Goal: Task Accomplishment & Management: Manage account settings

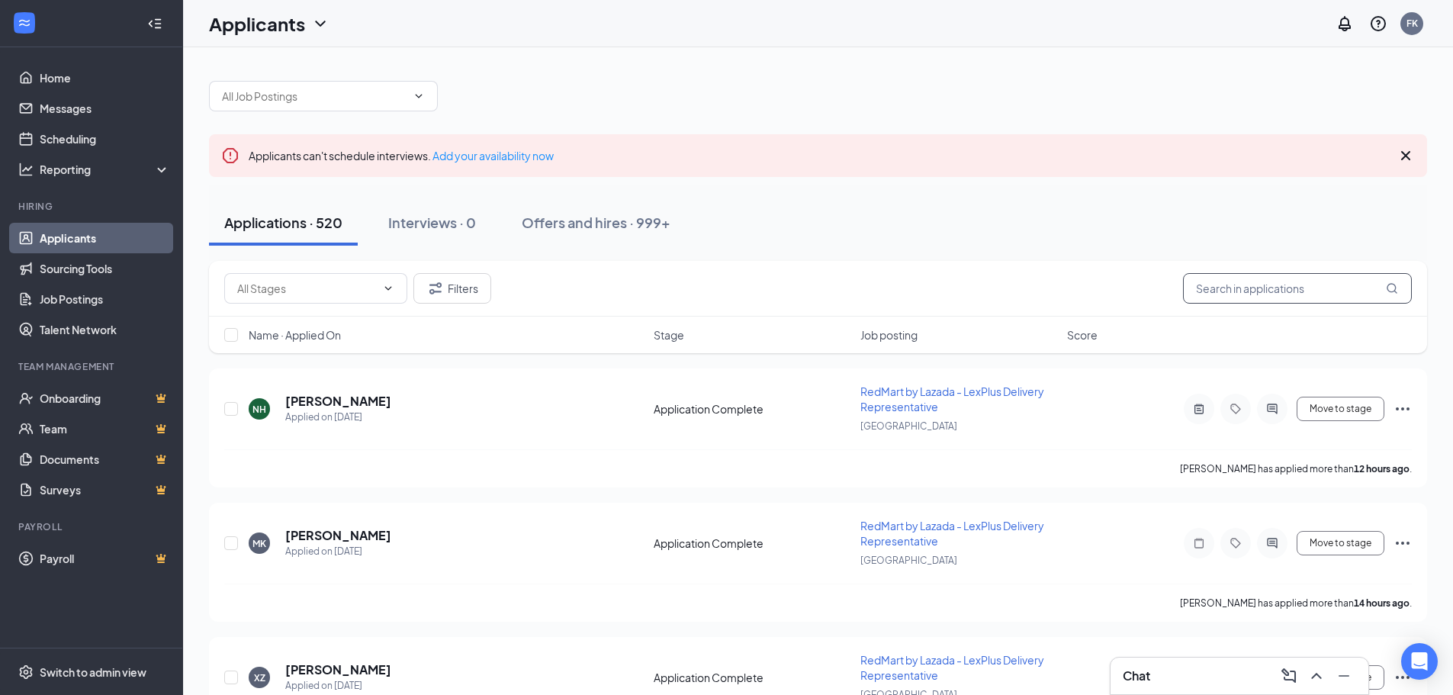
click at [1224, 291] on input "text" at bounding box center [1297, 288] width 229 height 31
paste input "87508894"
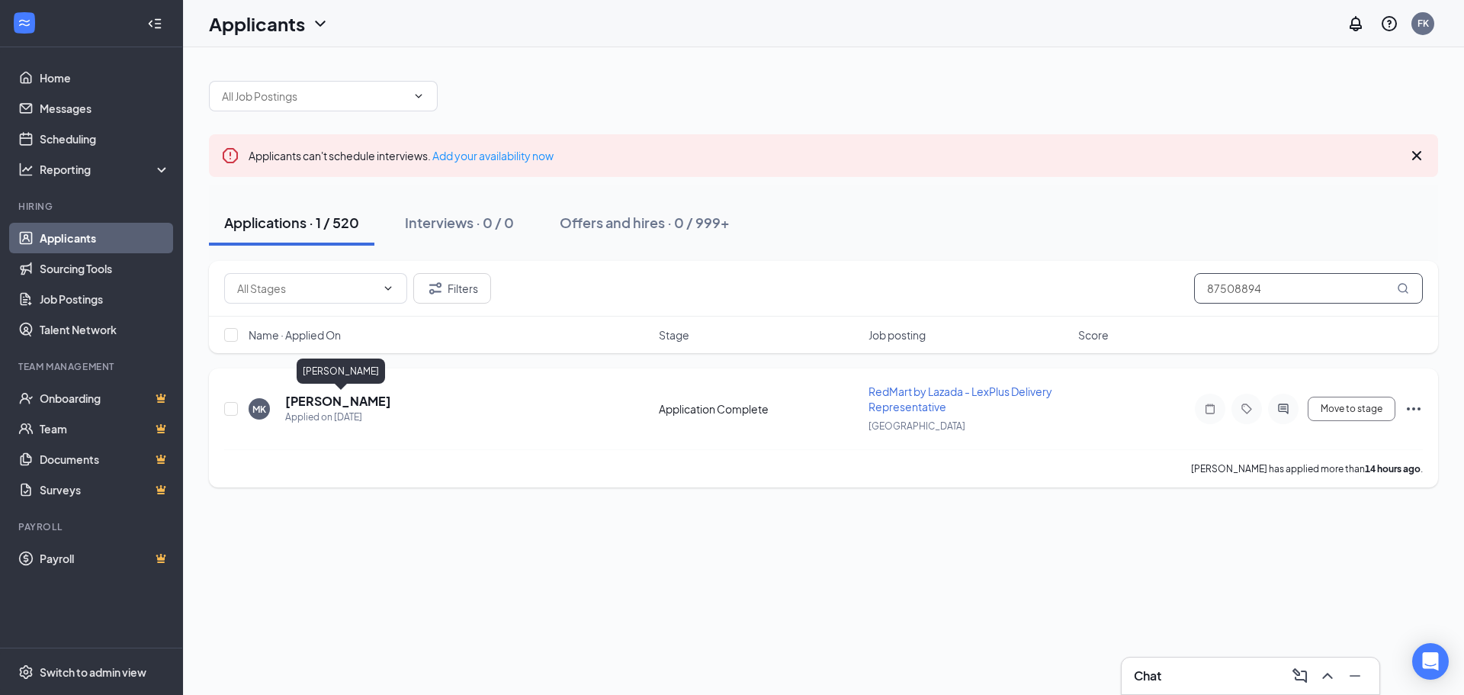
type input "87508894"
click at [391, 405] on h5 "[PERSON_NAME]" at bounding box center [338, 401] width 106 height 17
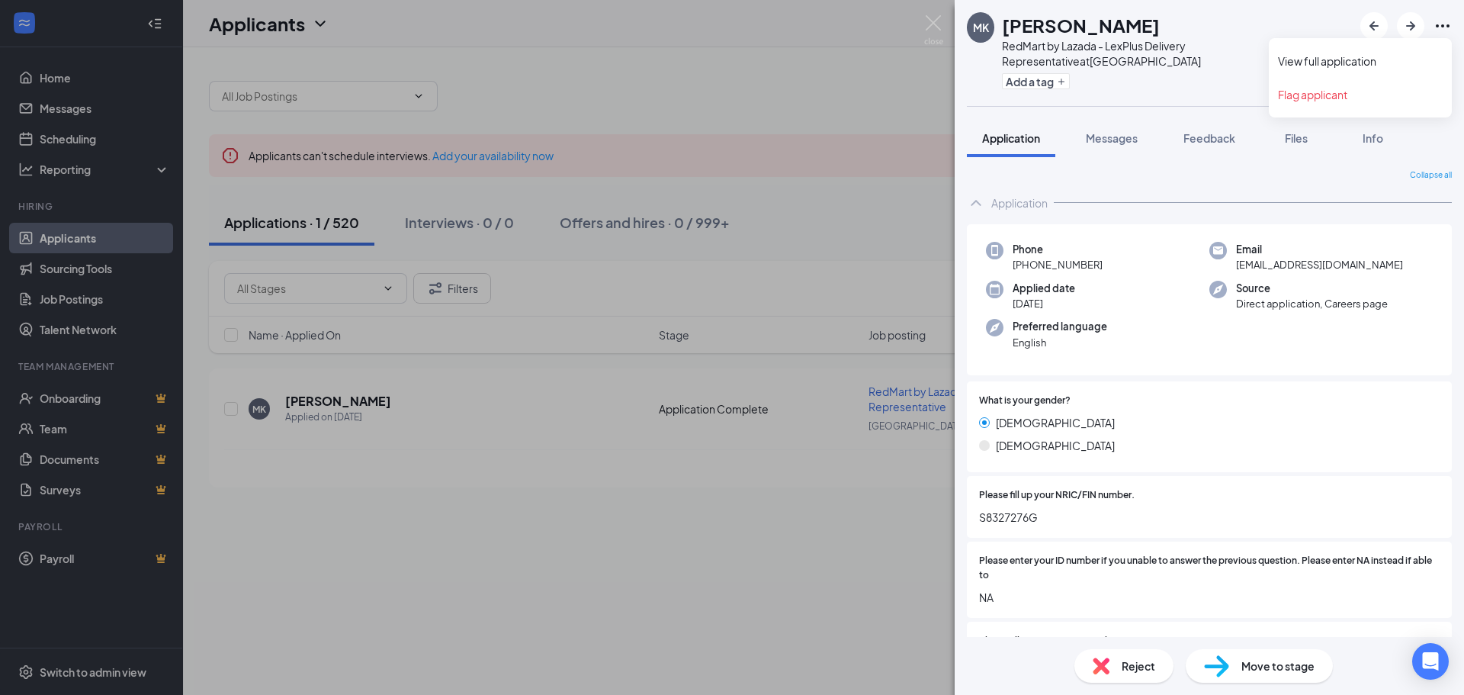
click at [1446, 26] on icon "Ellipses" at bounding box center [1443, 26] width 18 height 18
click at [926, 21] on img at bounding box center [933, 30] width 19 height 30
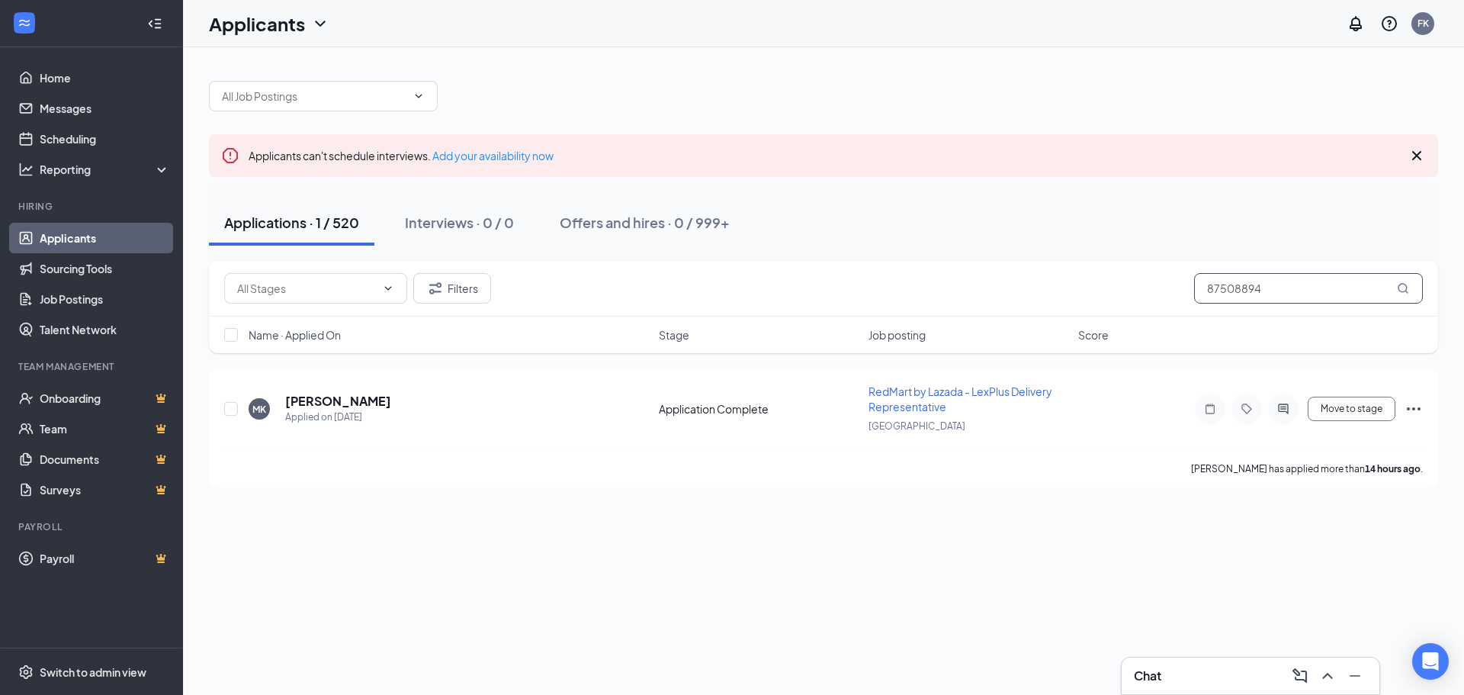
drag, startPoint x: 1279, startPoint y: 288, endPoint x: 1157, endPoint y: 297, distance: 122.4
click at [1155, 300] on div "Filters 87508894" at bounding box center [823, 288] width 1199 height 31
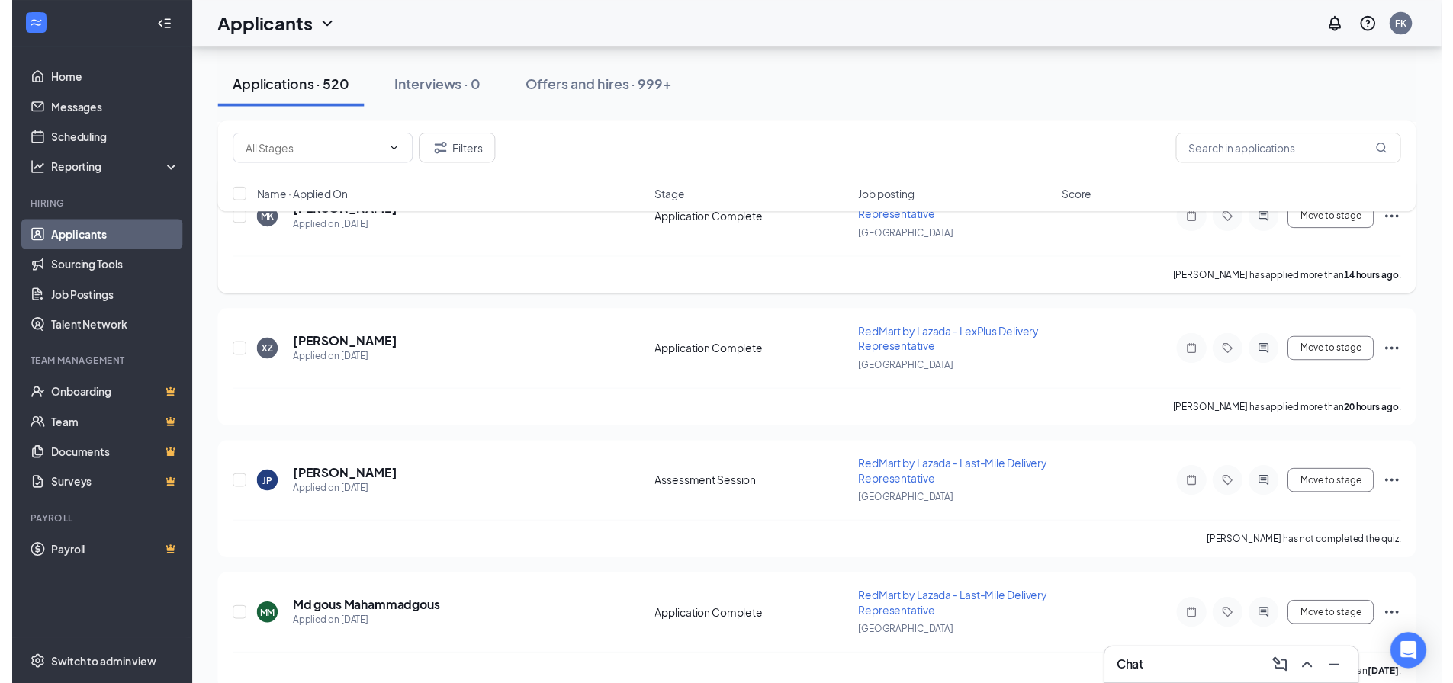
scroll to position [381, 0]
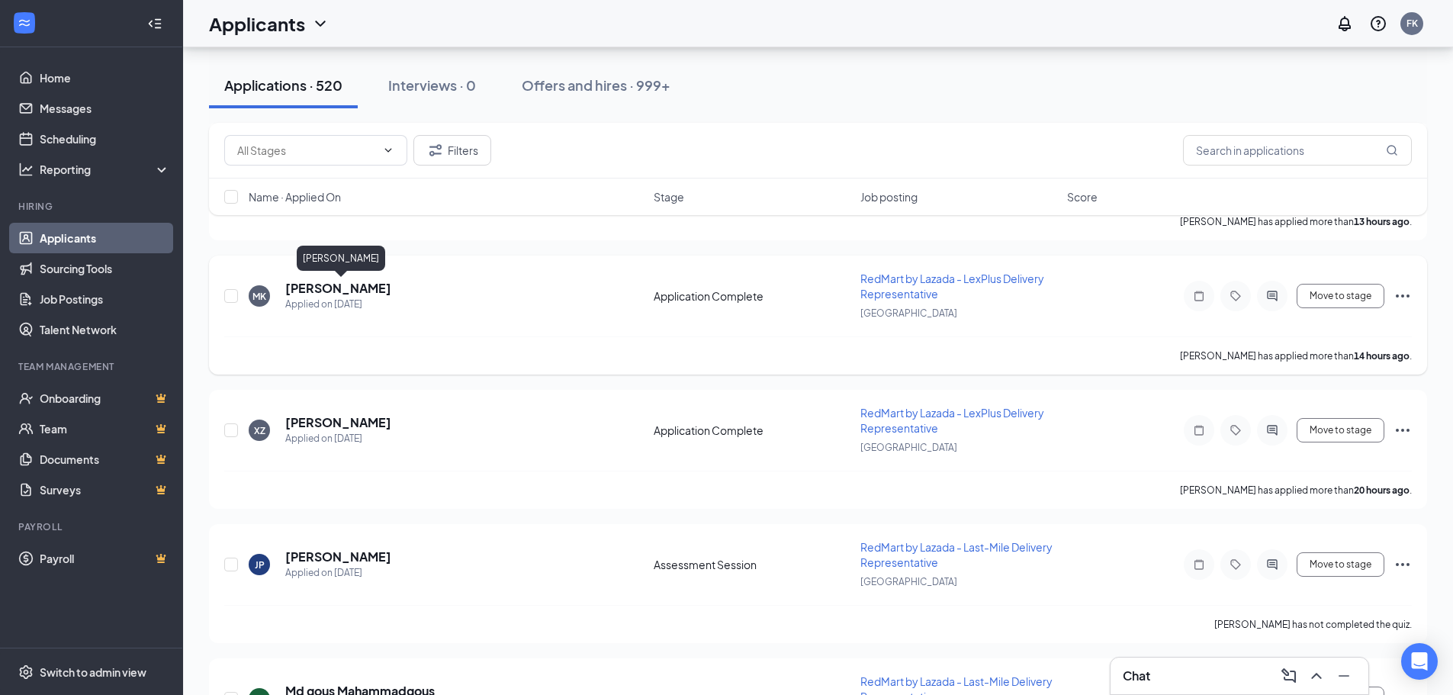
click at [384, 292] on h5 "[PERSON_NAME]" at bounding box center [338, 288] width 106 height 17
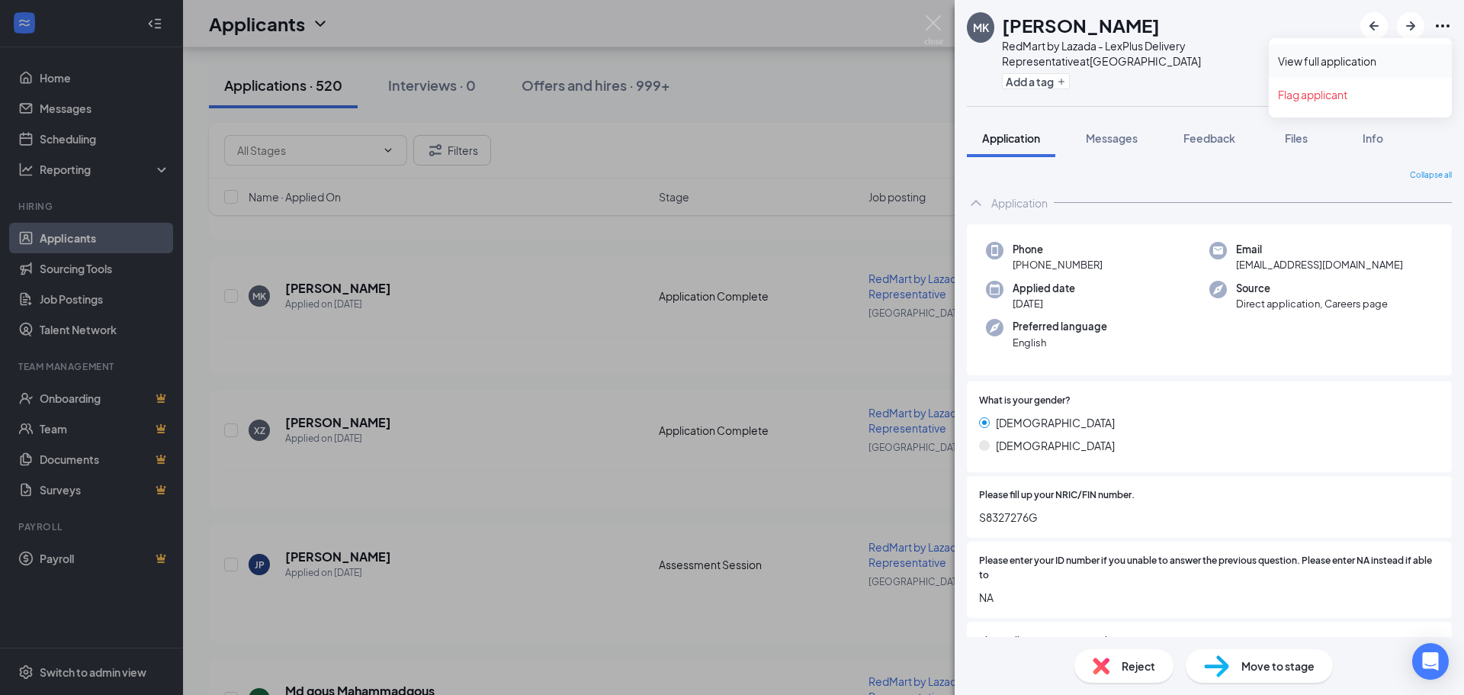
click at [1352, 67] on link "View full application" at bounding box center [1360, 60] width 165 height 15
click at [930, 22] on img at bounding box center [933, 30] width 19 height 30
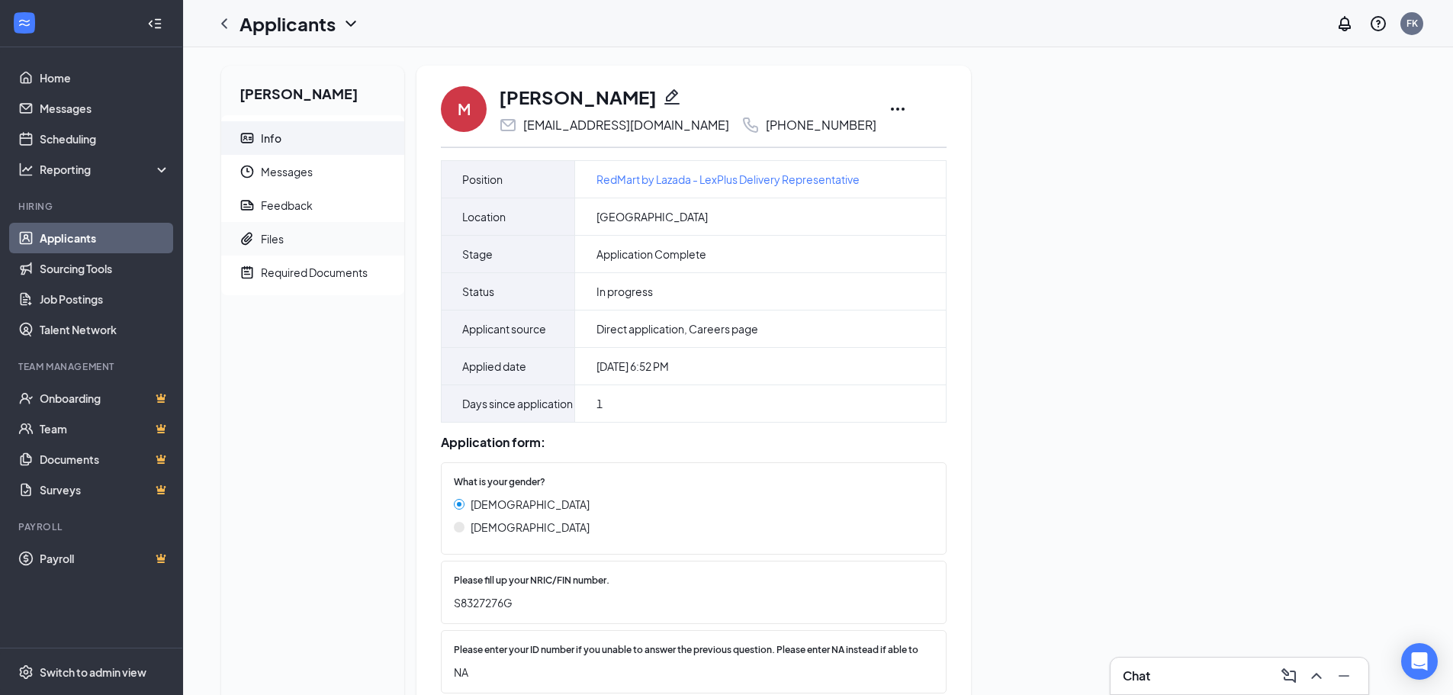
click at [275, 238] on div "Files" at bounding box center [272, 238] width 23 height 15
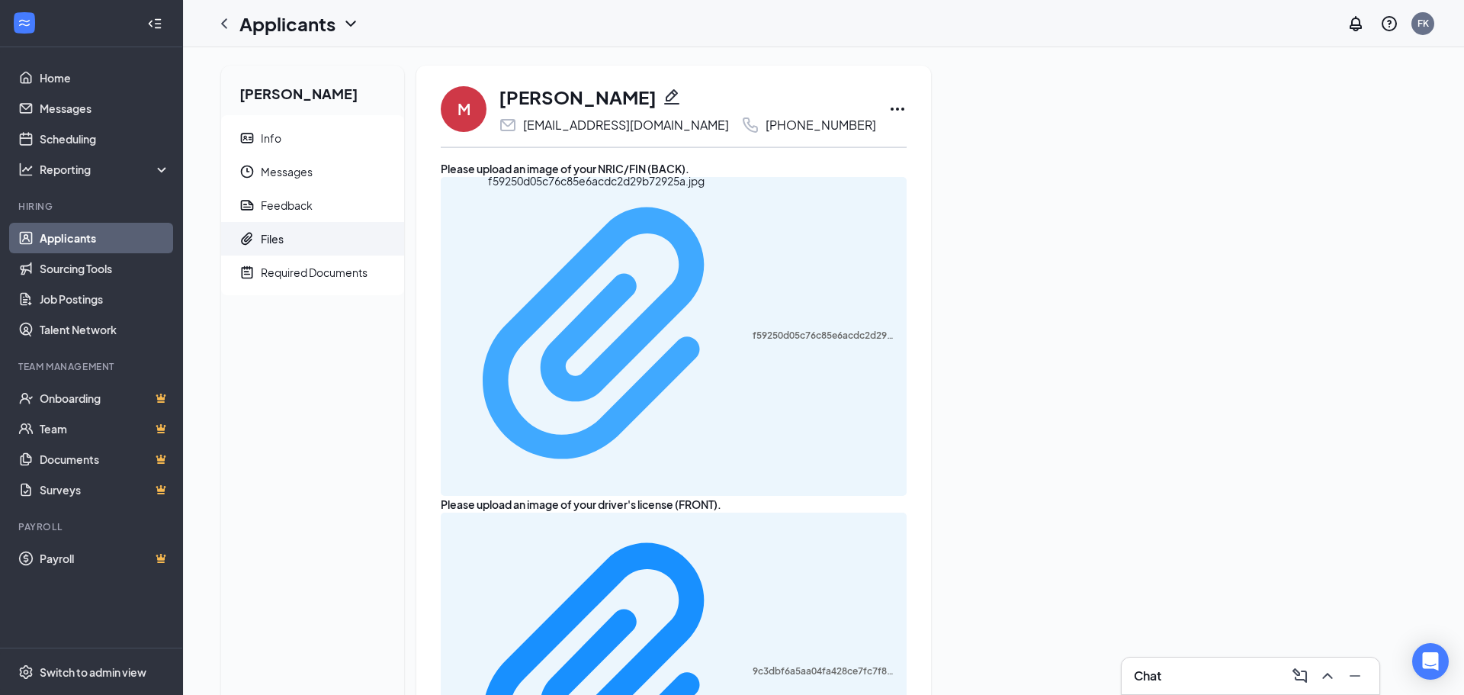
click at [753, 329] on div "f59250d05c76c85e6acdc2d29b72925a.jpg" at bounding box center [825, 335] width 145 height 12
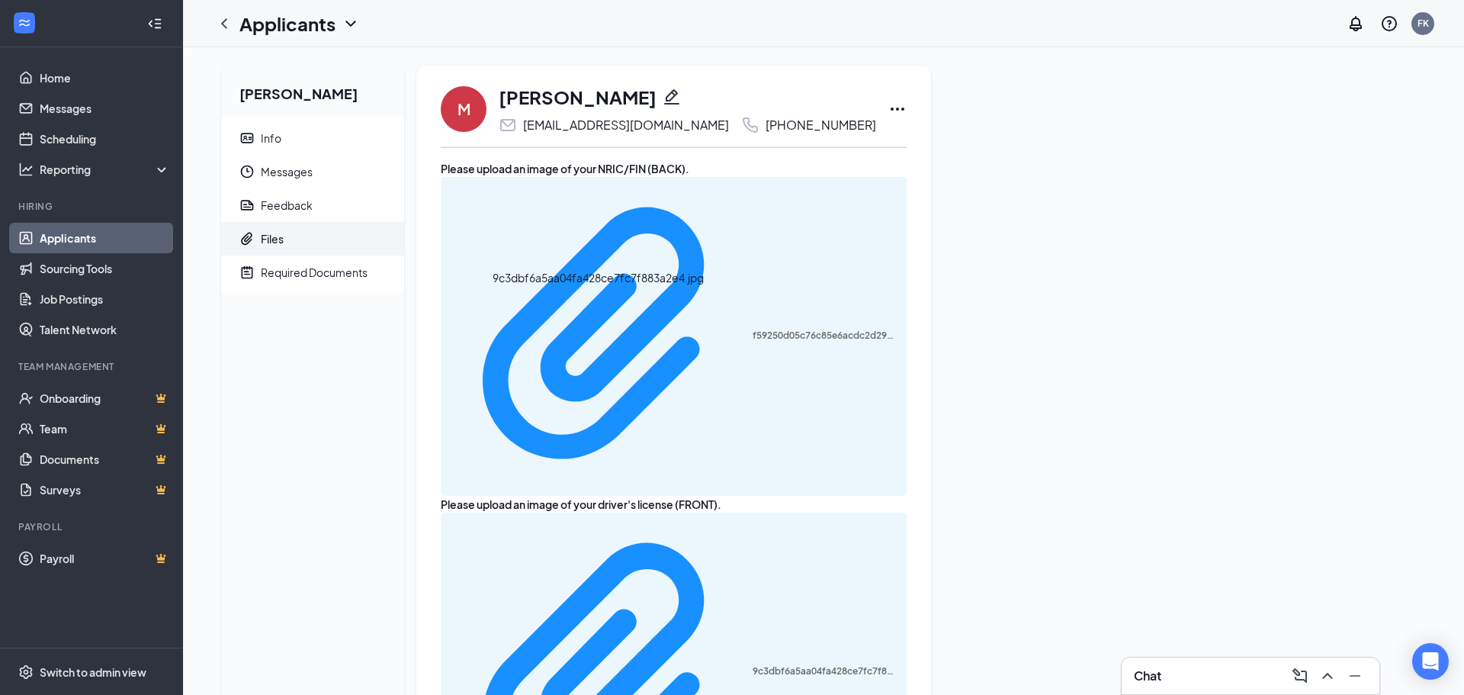
click at [753, 665] on div "9c3dbf6a5aa04fa428ce7fc7f883a2e4.jpg" at bounding box center [825, 671] width 145 height 12
copy div "8750 8894"
drag, startPoint x: 830, startPoint y: 132, endPoint x: 766, endPoint y: 134, distance: 63.3
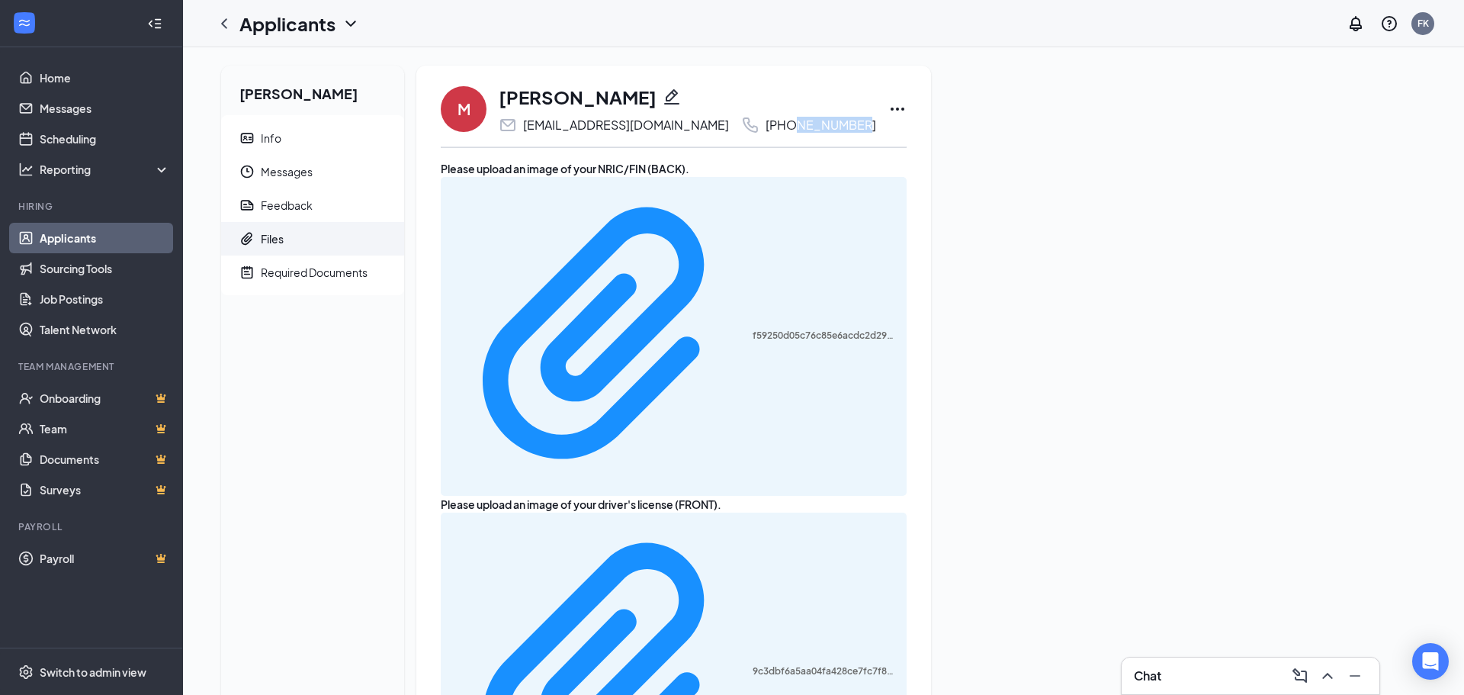
click at [586, 124] on div "[EMAIL_ADDRESS][DOMAIN_NAME]" at bounding box center [626, 124] width 206 height 15
copy div "[EMAIL_ADDRESS][DOMAIN_NAME]"
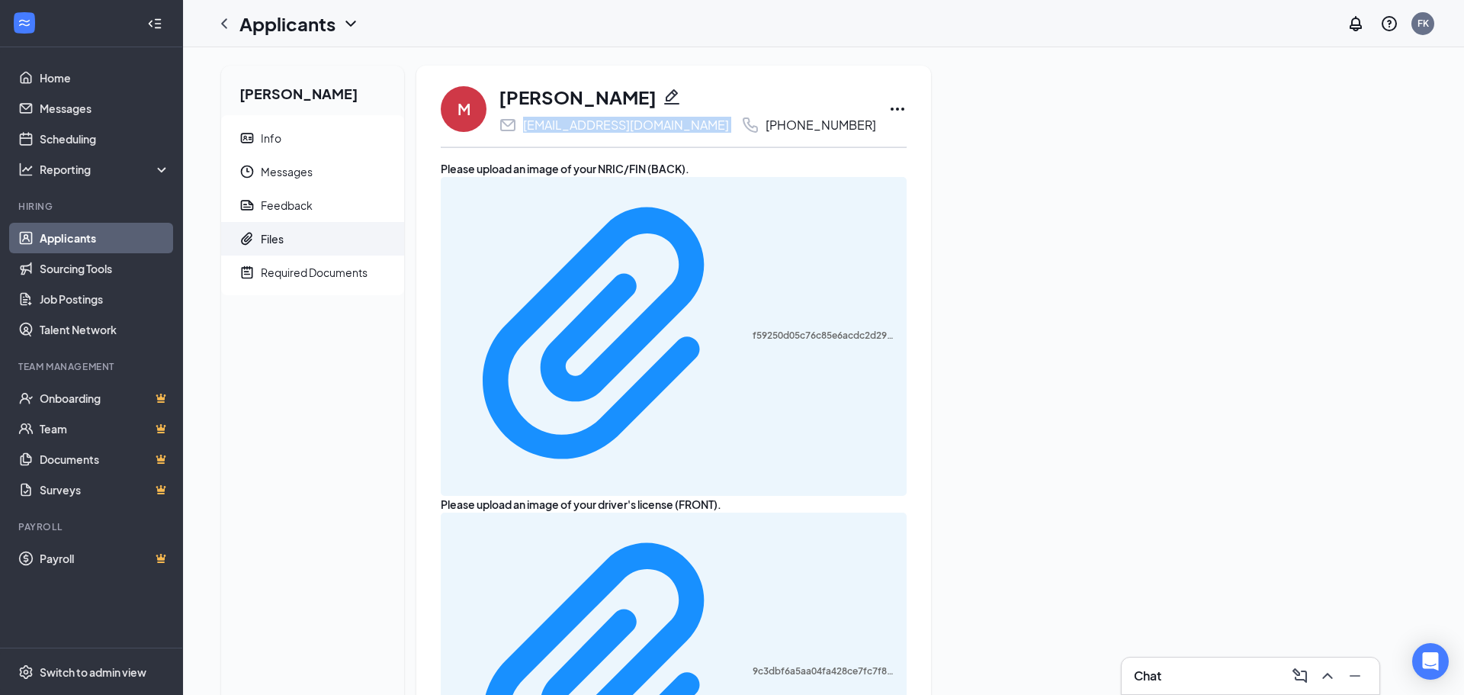
click at [588, 122] on div "[EMAIL_ADDRESS][DOMAIN_NAME]" at bounding box center [626, 124] width 206 height 15
click at [588, 124] on div "[EMAIL_ADDRESS][DOMAIN_NAME]" at bounding box center [626, 124] width 206 height 15
copy div "[EMAIL_ADDRESS][DOMAIN_NAME]"
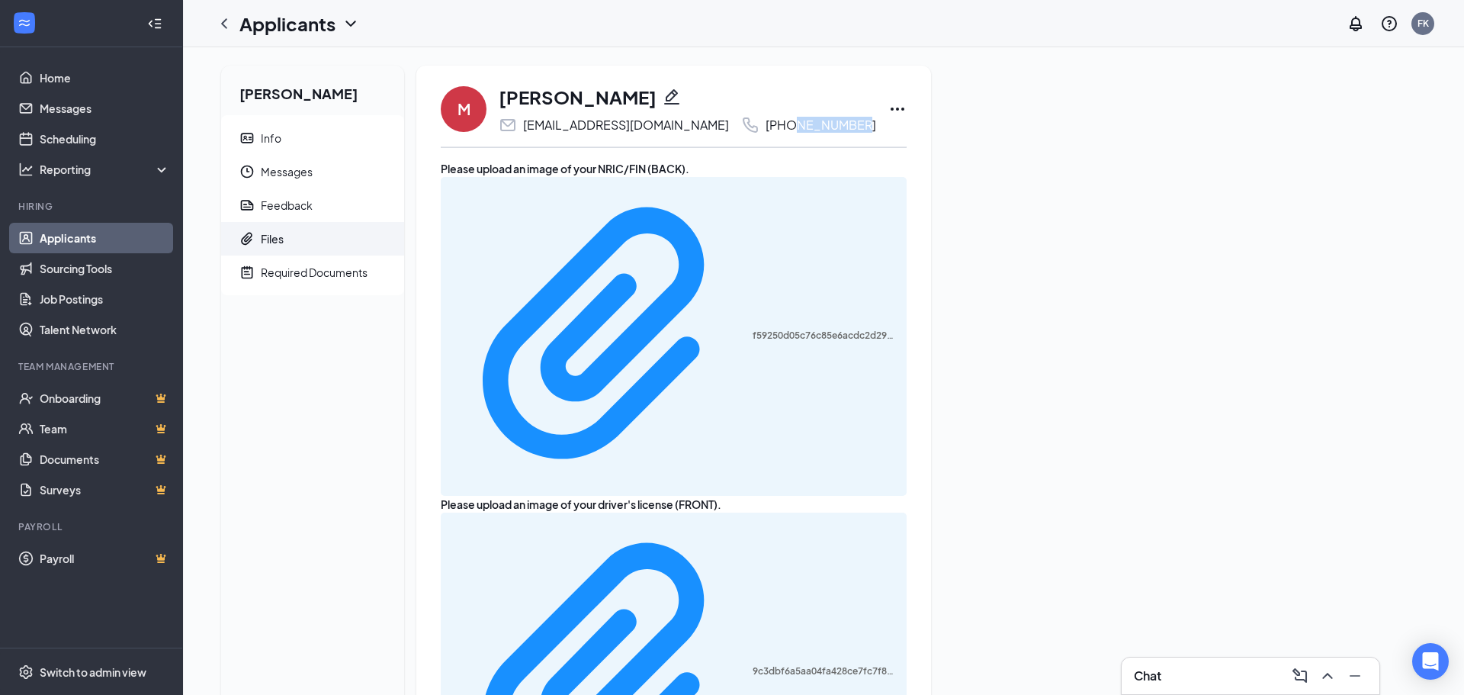
drag, startPoint x: 822, startPoint y: 131, endPoint x: 765, endPoint y: 131, distance: 57.2
click at [766, 131] on div "[PHONE_NUMBER]" at bounding box center [821, 124] width 111 height 15
copy div "8750 8894"
click at [277, 142] on div "Info" at bounding box center [271, 137] width 21 height 15
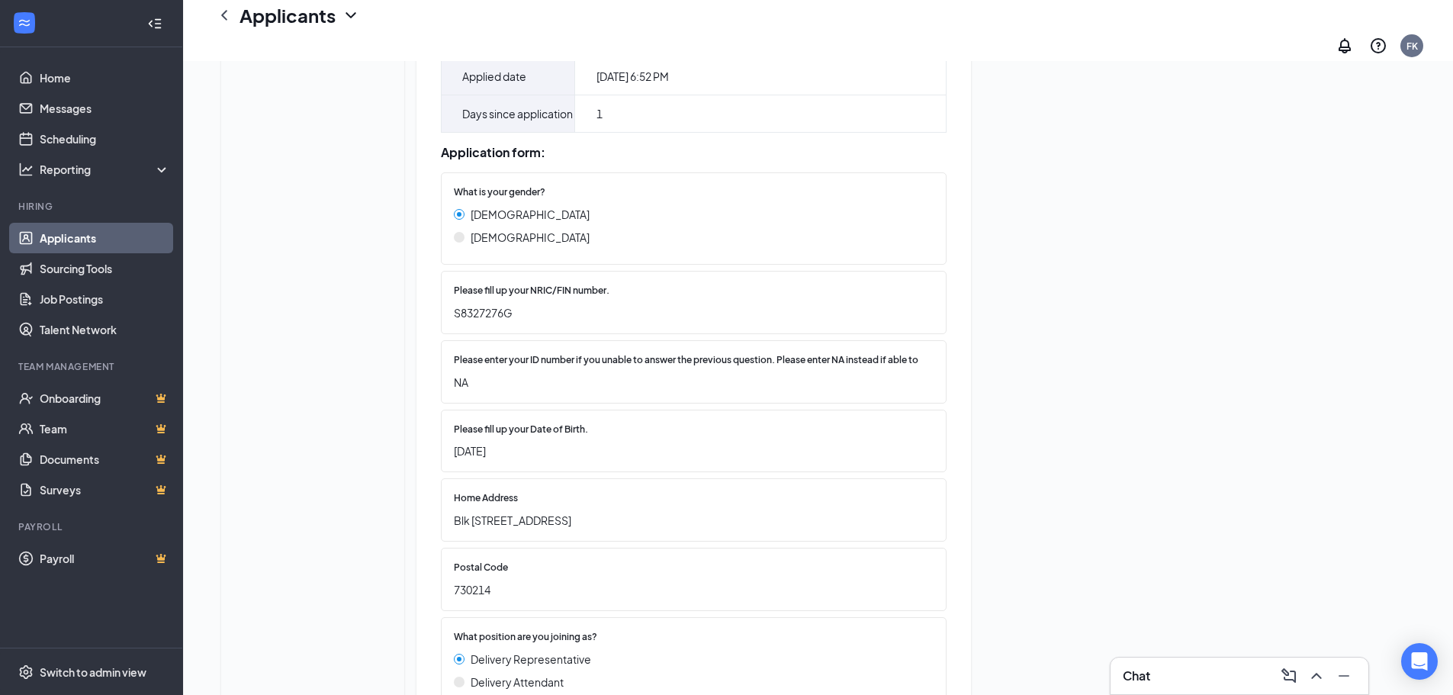
scroll to position [305, 0]
copy span "S8327276G"
drag, startPoint x: 540, startPoint y: 310, endPoint x: 455, endPoint y: 318, distance: 85.0
click at [455, 318] on span "S8327276G" at bounding box center [686, 311] width 464 height 17
drag, startPoint x: 645, startPoint y: 522, endPoint x: 455, endPoint y: 528, distance: 190.0
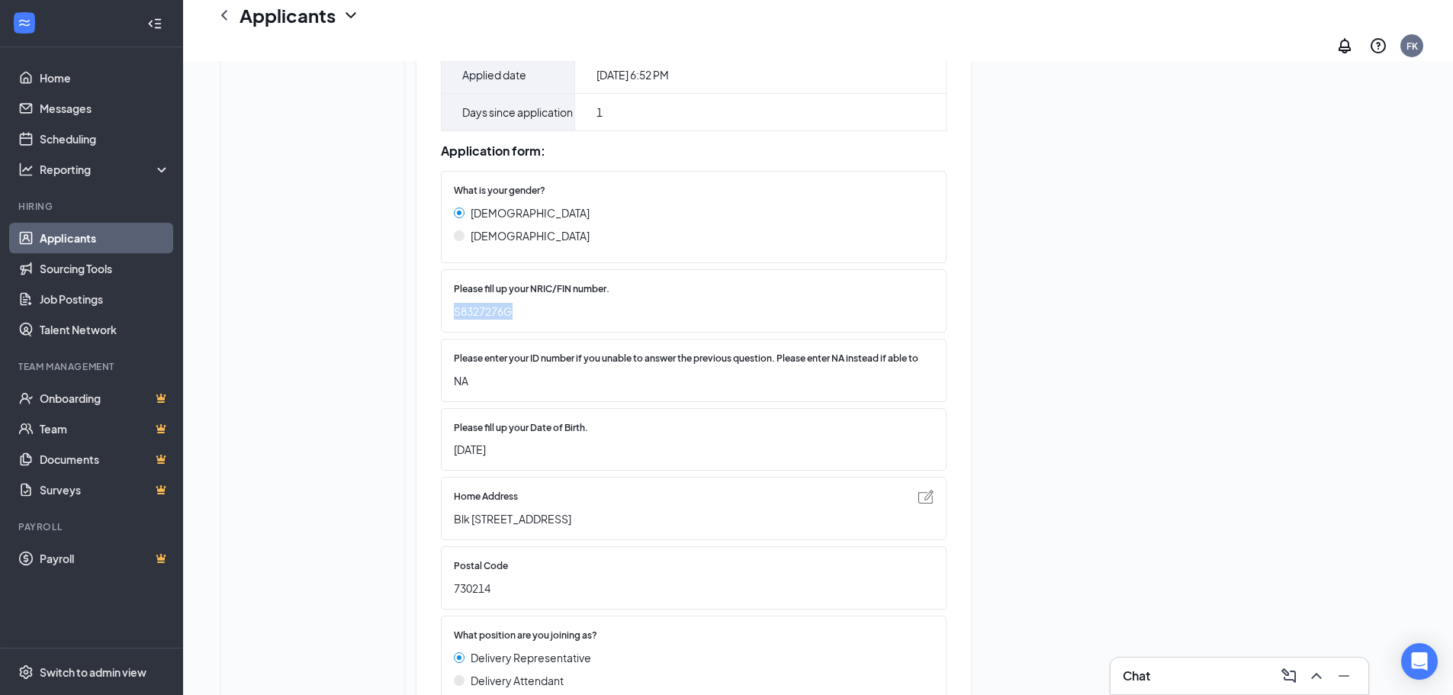
click at [454, 527] on span "Blk [STREET_ADDRESS]" at bounding box center [686, 518] width 464 height 17
copy span "Blk [STREET_ADDRESS]"
drag, startPoint x: 535, startPoint y: 594, endPoint x: 456, endPoint y: 600, distance: 79.5
click at [452, 599] on div "Postal Code 730214" at bounding box center [694, 577] width 506 height 63
copy span "730214"
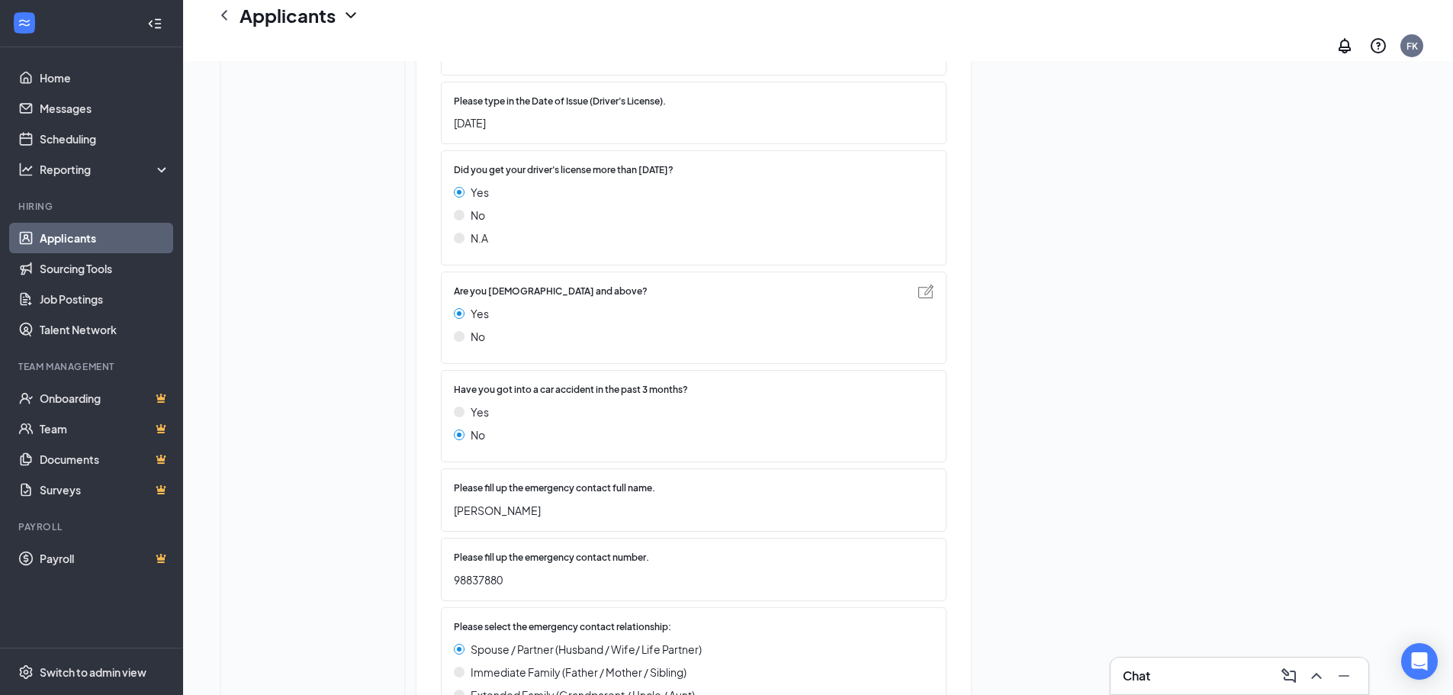
scroll to position [1352, 0]
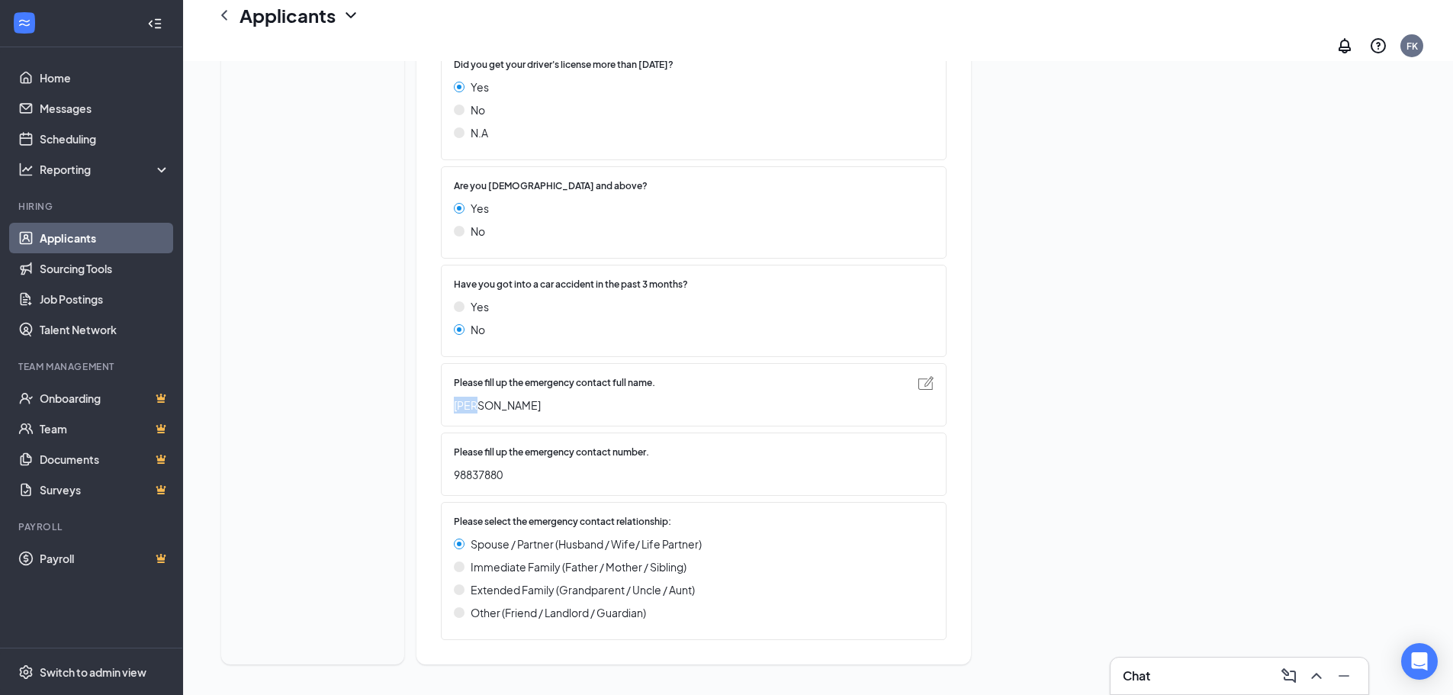
drag, startPoint x: 485, startPoint y: 407, endPoint x: 448, endPoint y: 411, distance: 37.6
click at [448, 411] on div "Please fill up the emergency contact full name. Liza" at bounding box center [694, 394] width 506 height 63
copy span "[PERSON_NAME]"
drag, startPoint x: 532, startPoint y: 471, endPoint x: 452, endPoint y: 482, distance: 80.0
click at [452, 482] on div "Please fill up the emergency contact number. 98837880" at bounding box center [694, 463] width 506 height 63
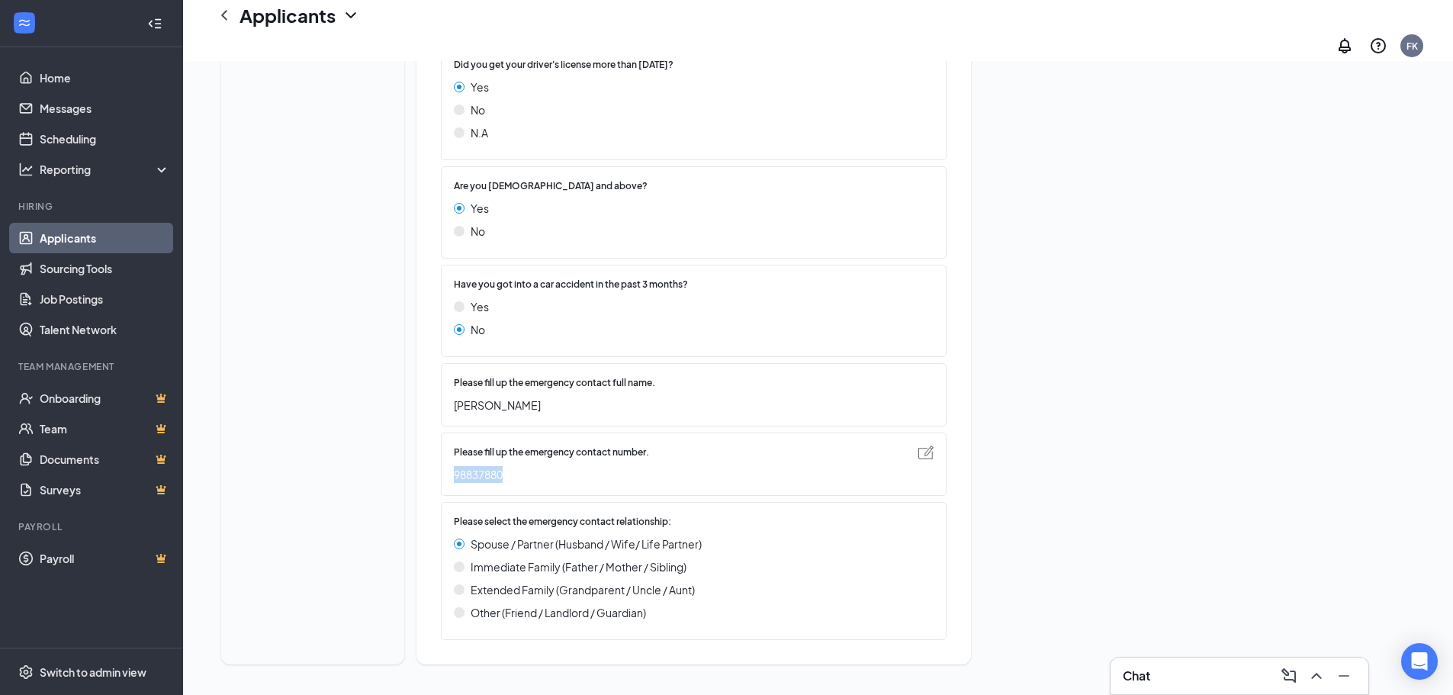
copy span "98837880"
click at [579, 472] on span "98837880" at bounding box center [686, 474] width 464 height 17
click at [551, 477] on span "98837880" at bounding box center [686, 474] width 464 height 17
click at [504, 477] on span "98837880" at bounding box center [686, 474] width 464 height 17
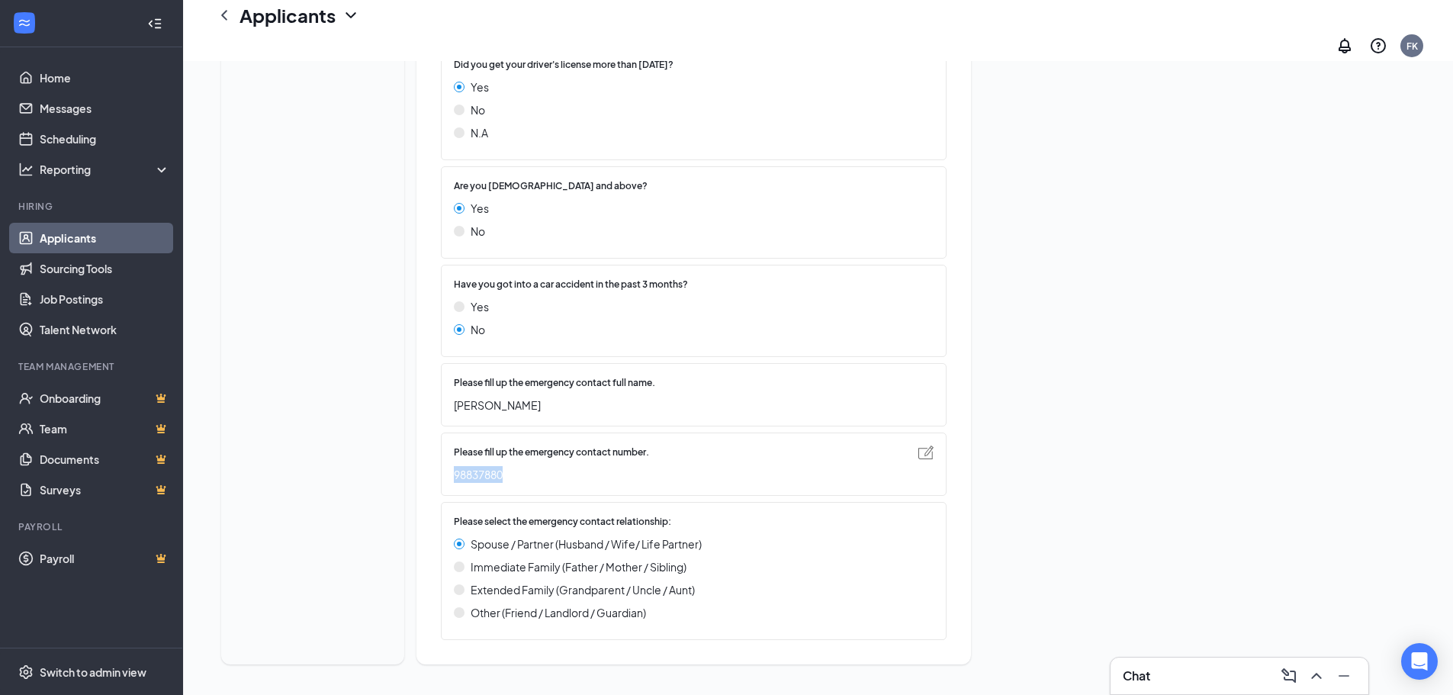
drag, startPoint x: 512, startPoint y: 476, endPoint x: 448, endPoint y: 476, distance: 64.1
click at [448, 476] on div "Please fill up the emergency contact number. 98837880" at bounding box center [694, 463] width 506 height 63
copy span "98837880"
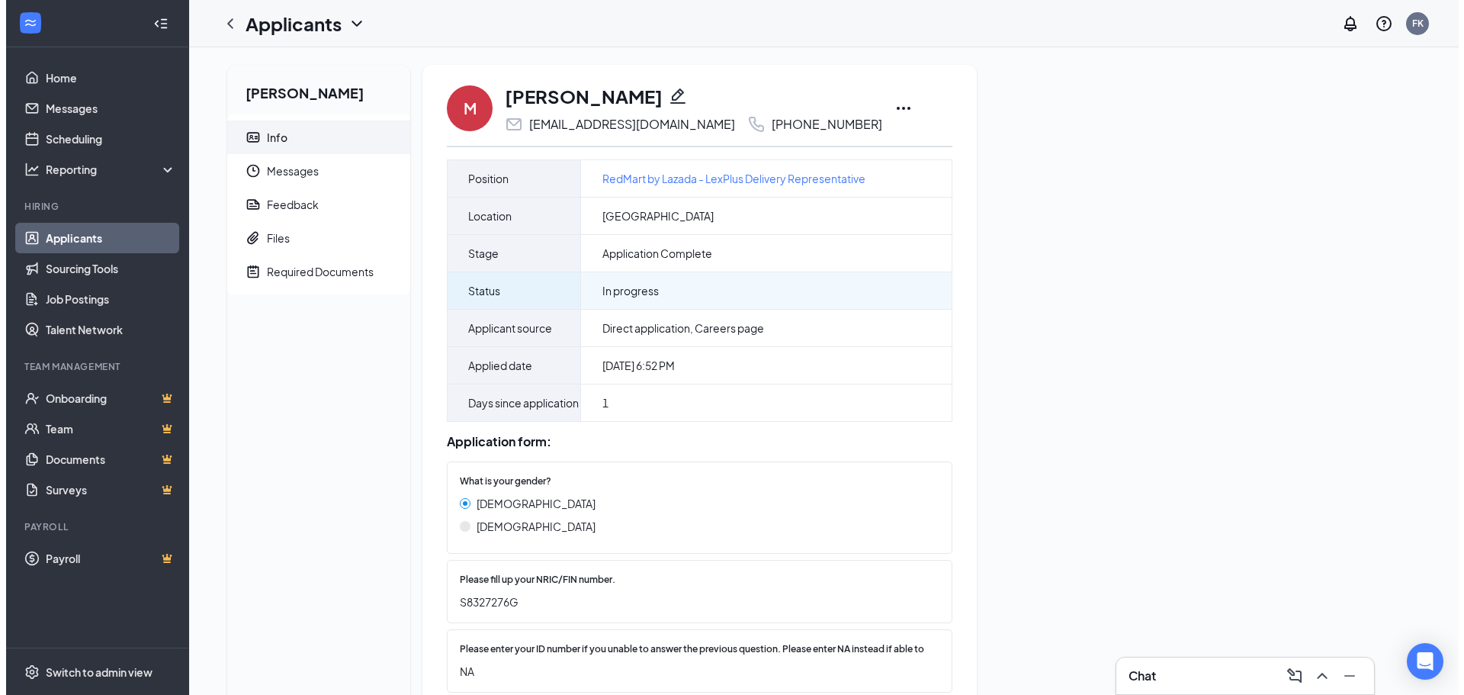
scroll to position [0, 0]
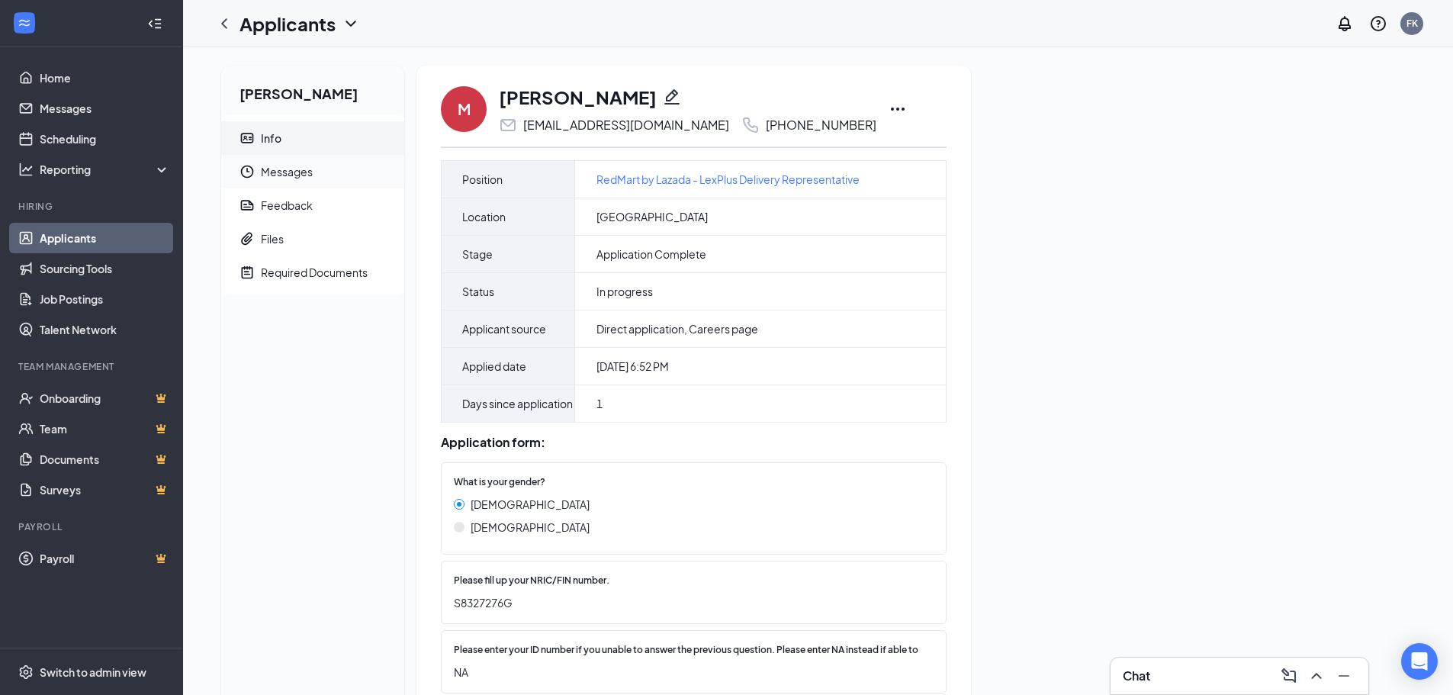
click at [295, 165] on span "Messages" at bounding box center [326, 172] width 131 height 34
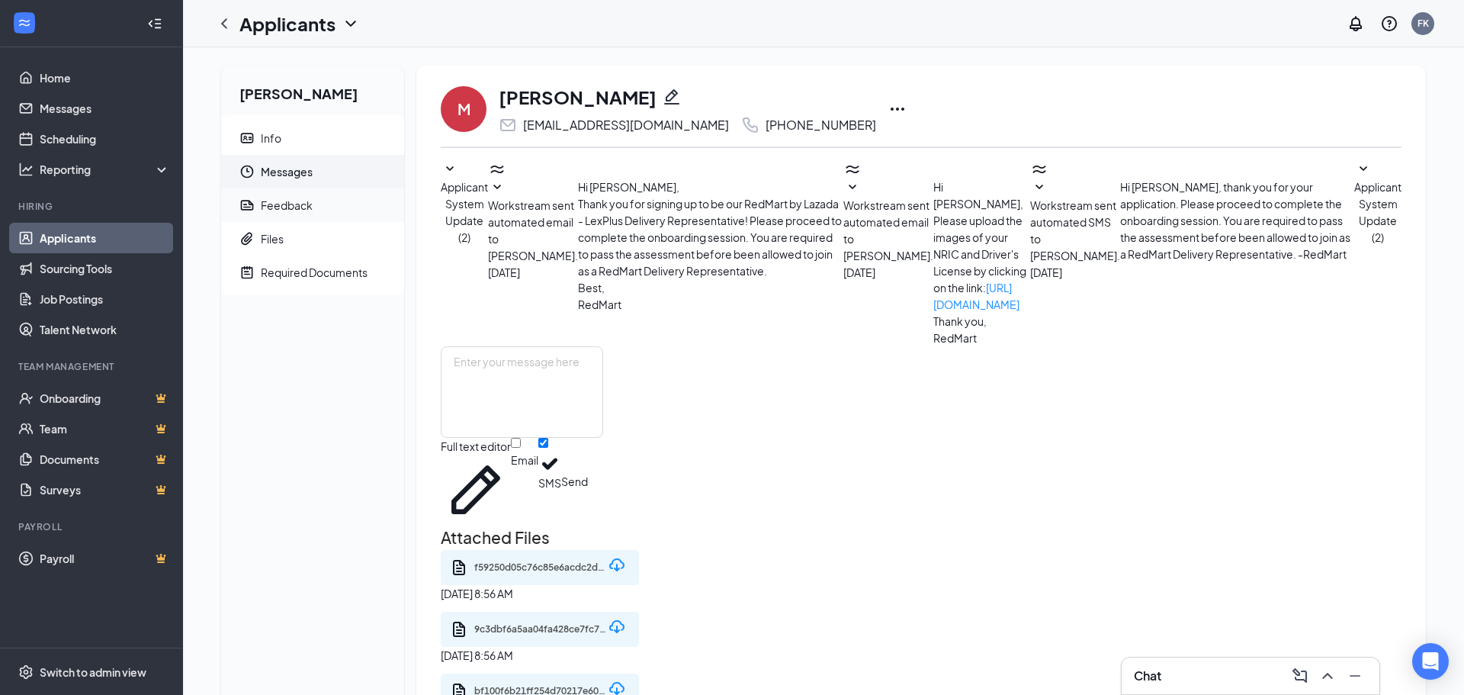
click at [283, 208] on div "Feedback" at bounding box center [287, 205] width 52 height 15
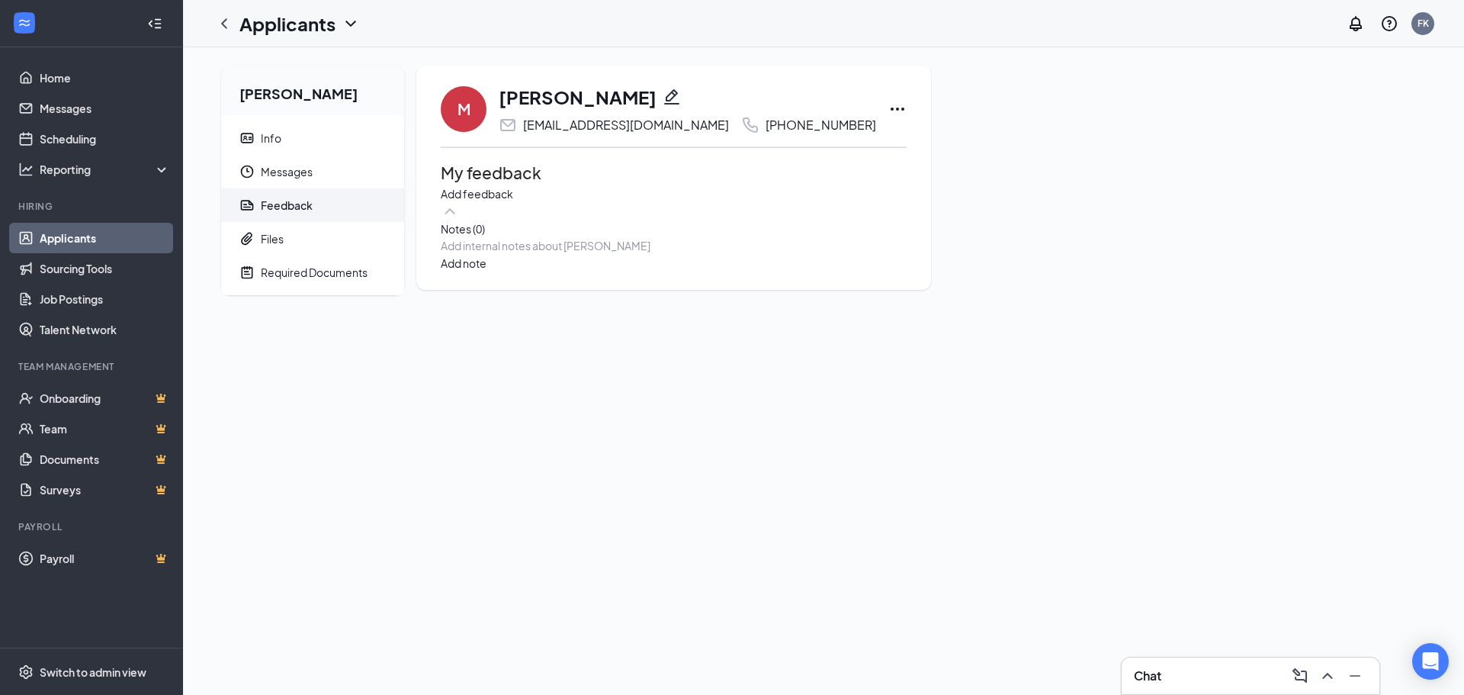
click at [556, 254] on div at bounding box center [674, 246] width 464 height 16
click at [535, 252] on span "PROFILE CREATE -" at bounding box center [488, 246] width 93 height 14
click at [604, 254] on div "PROFILE CREATED -" at bounding box center [674, 246] width 464 height 16
click at [487, 288] on button "Add note" at bounding box center [464, 279] width 46 height 17
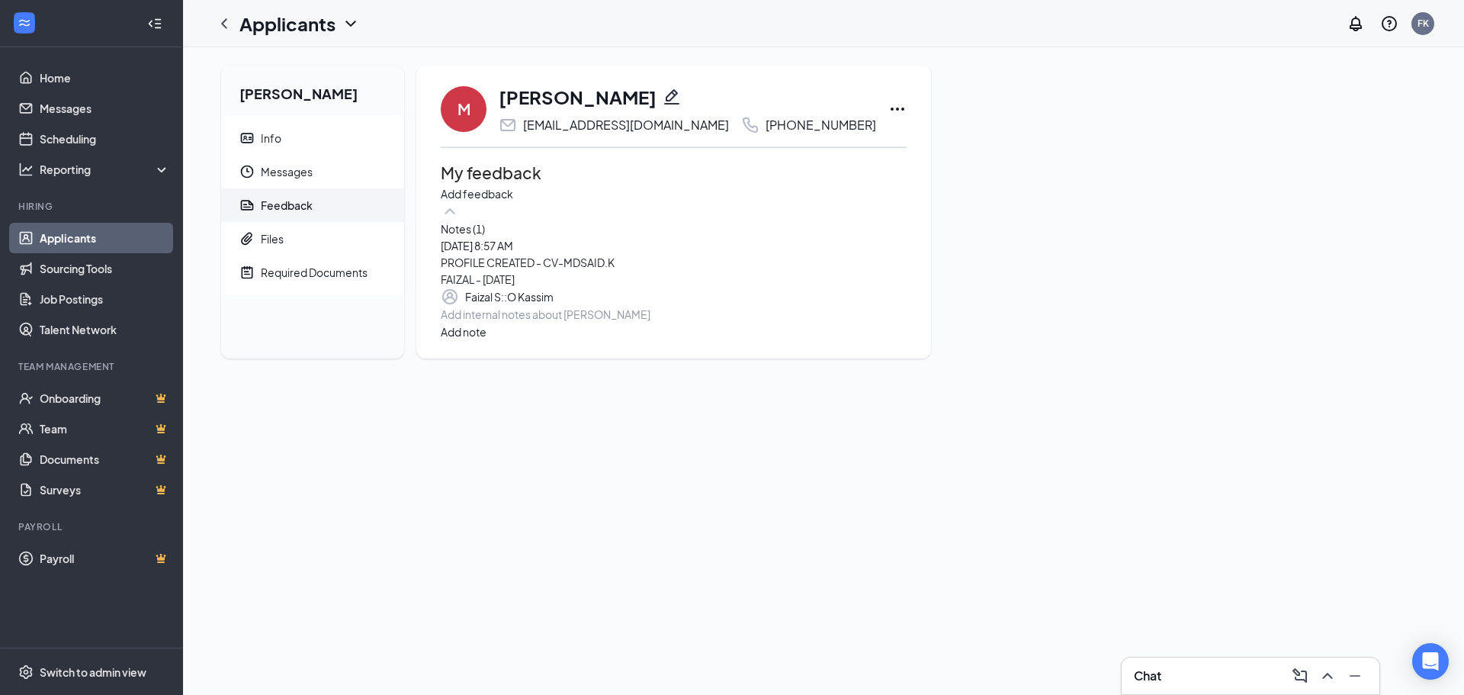
click at [888, 108] on icon "Ellipses" at bounding box center [897, 109] width 18 height 18
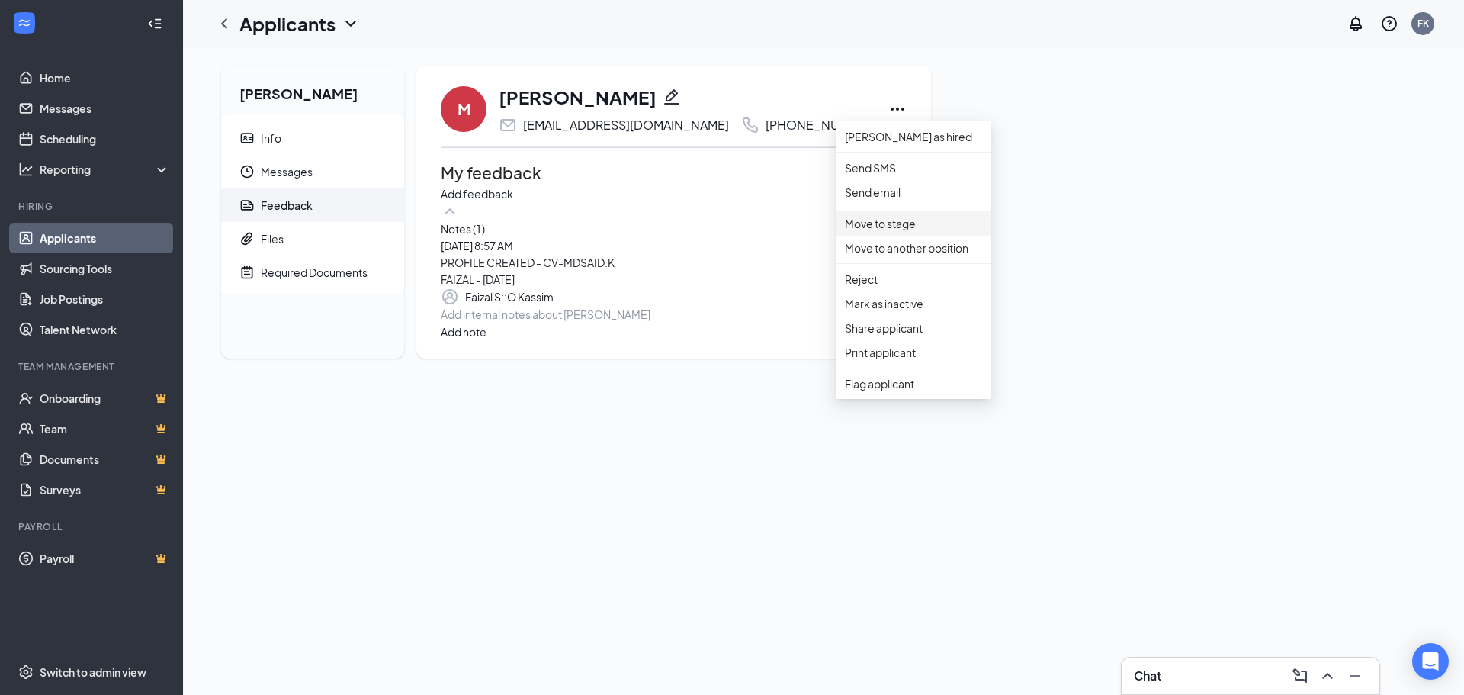
click at [886, 232] on p "Move to stage" at bounding box center [913, 223] width 137 height 17
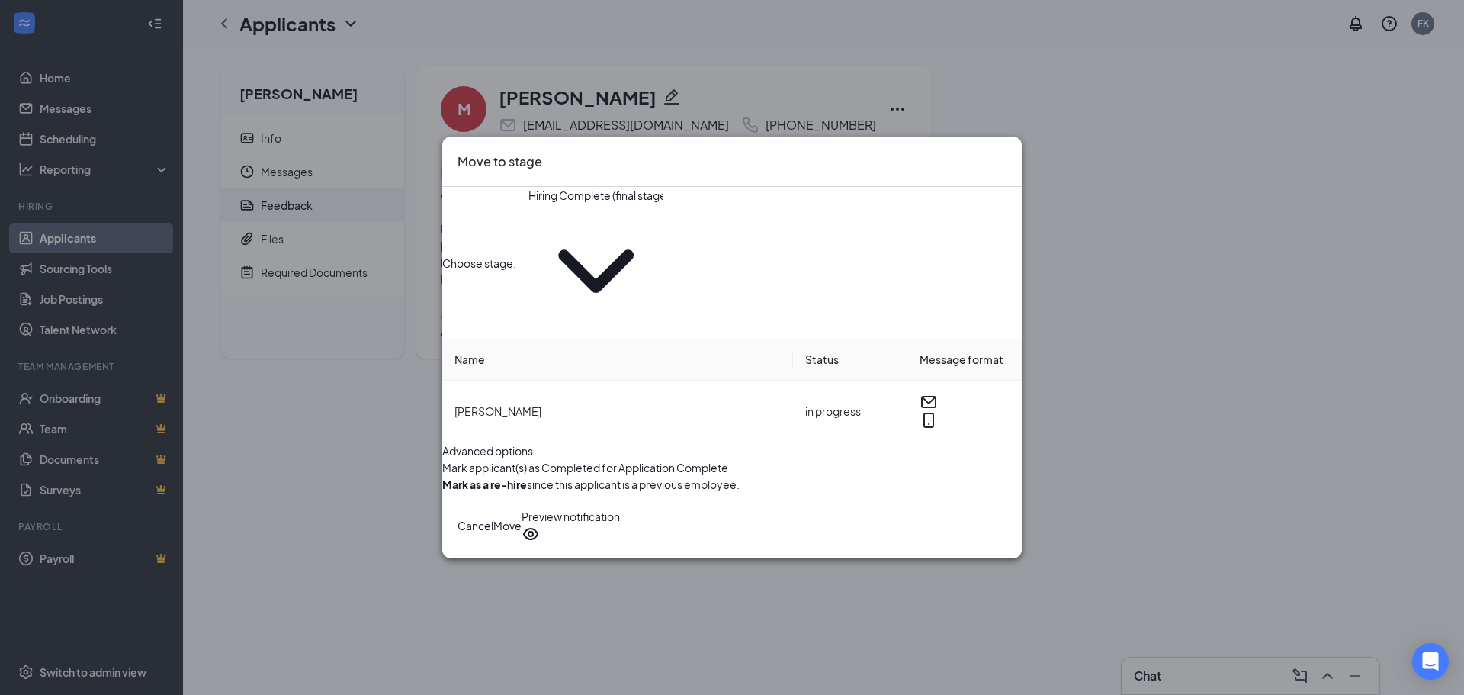
click at [522, 511] on button "Move" at bounding box center [507, 525] width 28 height 35
